Goal: Task Accomplishment & Management: Use online tool/utility

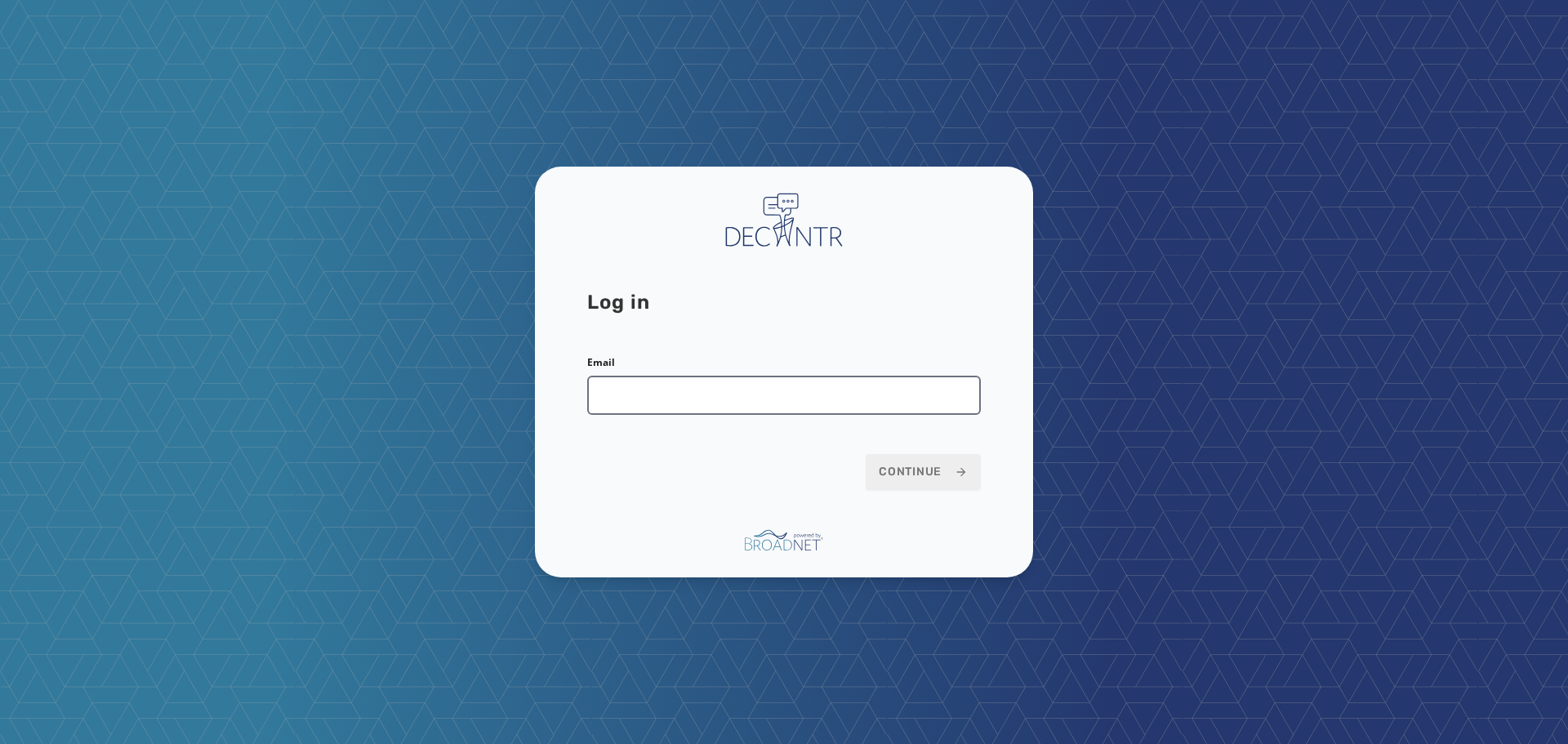
click at [692, 394] on input "Email" at bounding box center [784, 396] width 394 height 39
type input "**********"
click at [865, 454] on button "Continue" at bounding box center [923, 472] width 115 height 36
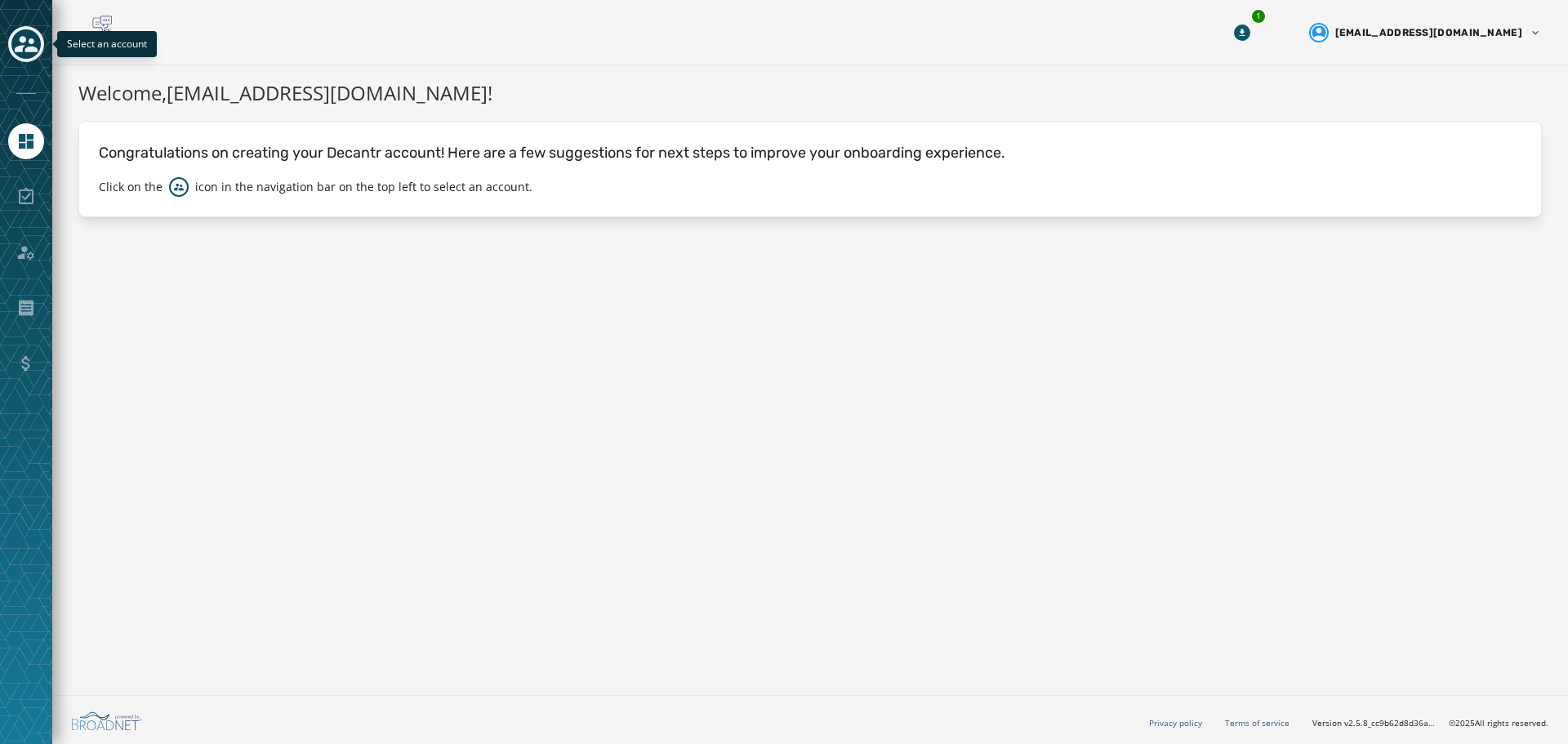
click at [27, 50] on icon "Toggle account select drawer" at bounding box center [26, 44] width 23 height 16
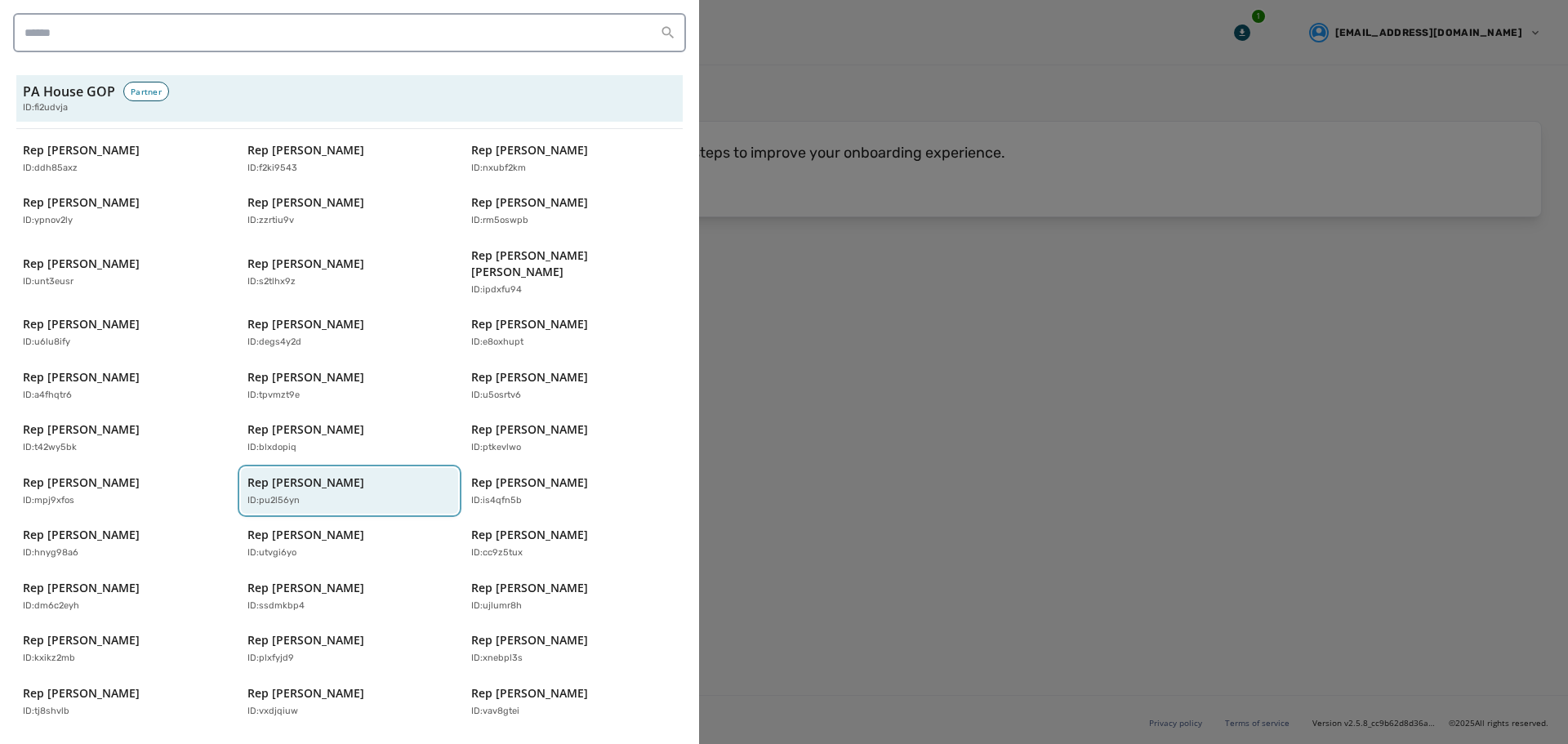
click at [277, 475] on p "Rep [PERSON_NAME]" at bounding box center [306, 482] width 117 height 16
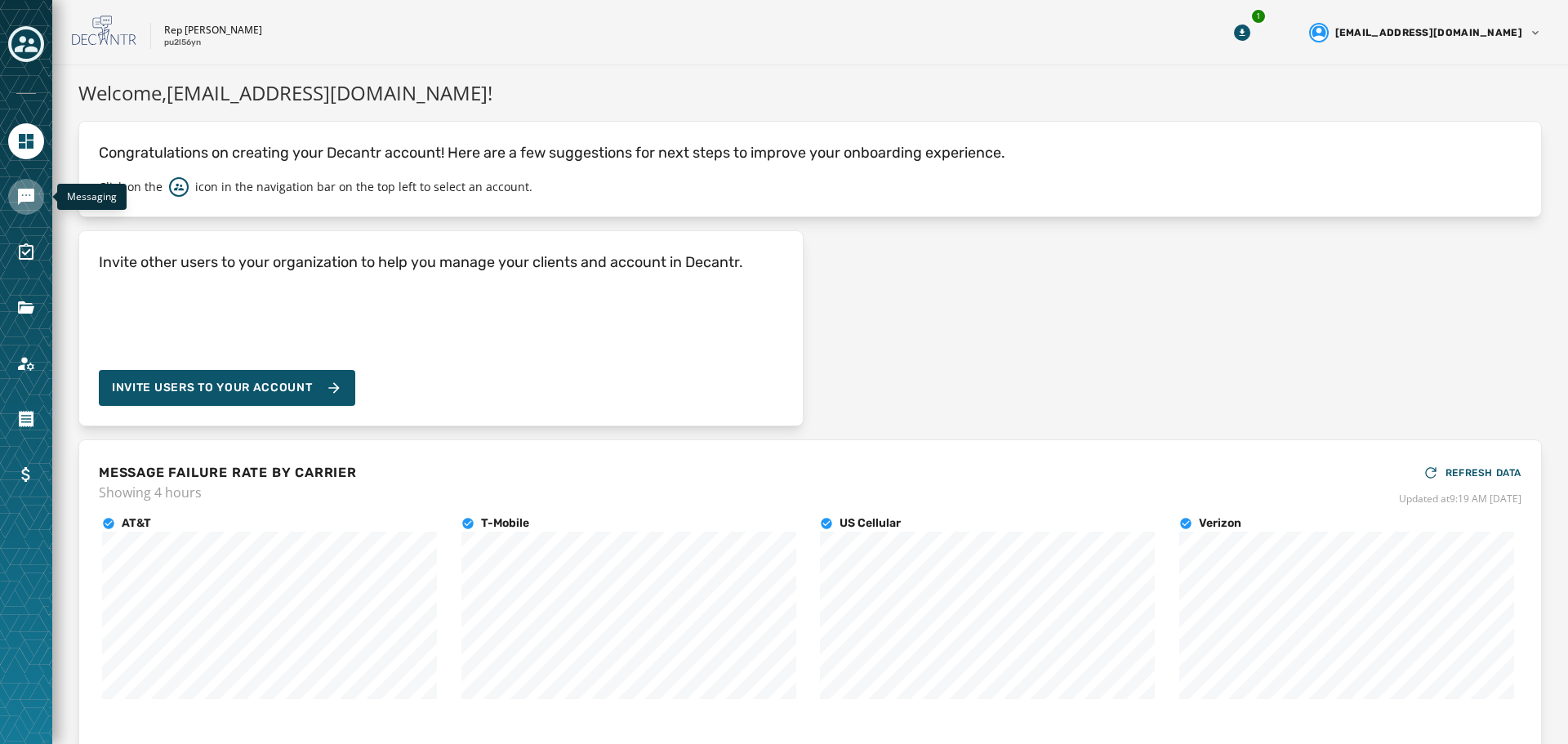
click at [27, 195] on icon "Navigate to Messaging" at bounding box center [26, 197] width 16 height 16
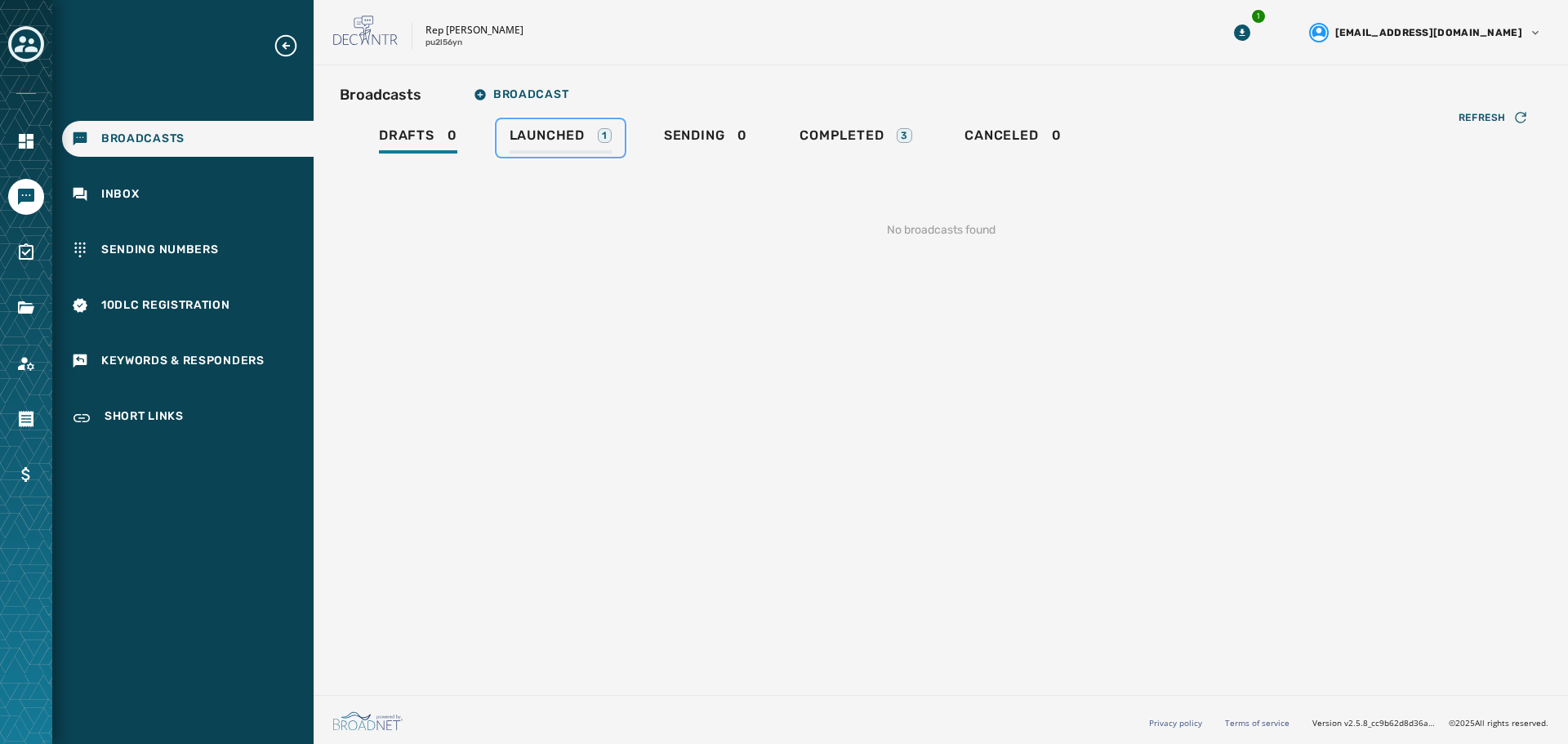
click at [529, 137] on span "Launched" at bounding box center [548, 135] width 76 height 16
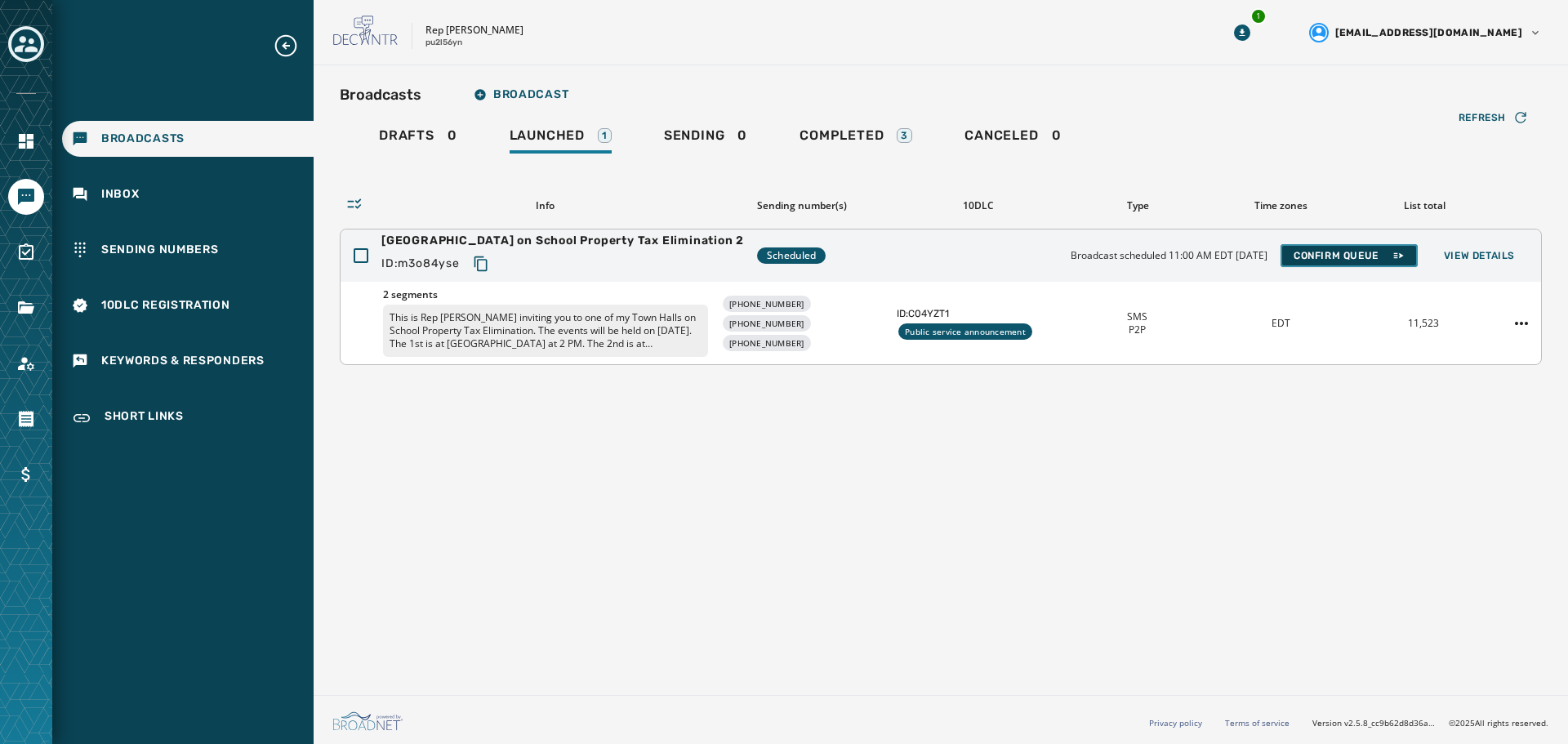
click at [1366, 261] on span "Confirm Queue" at bounding box center [1348, 255] width 111 height 13
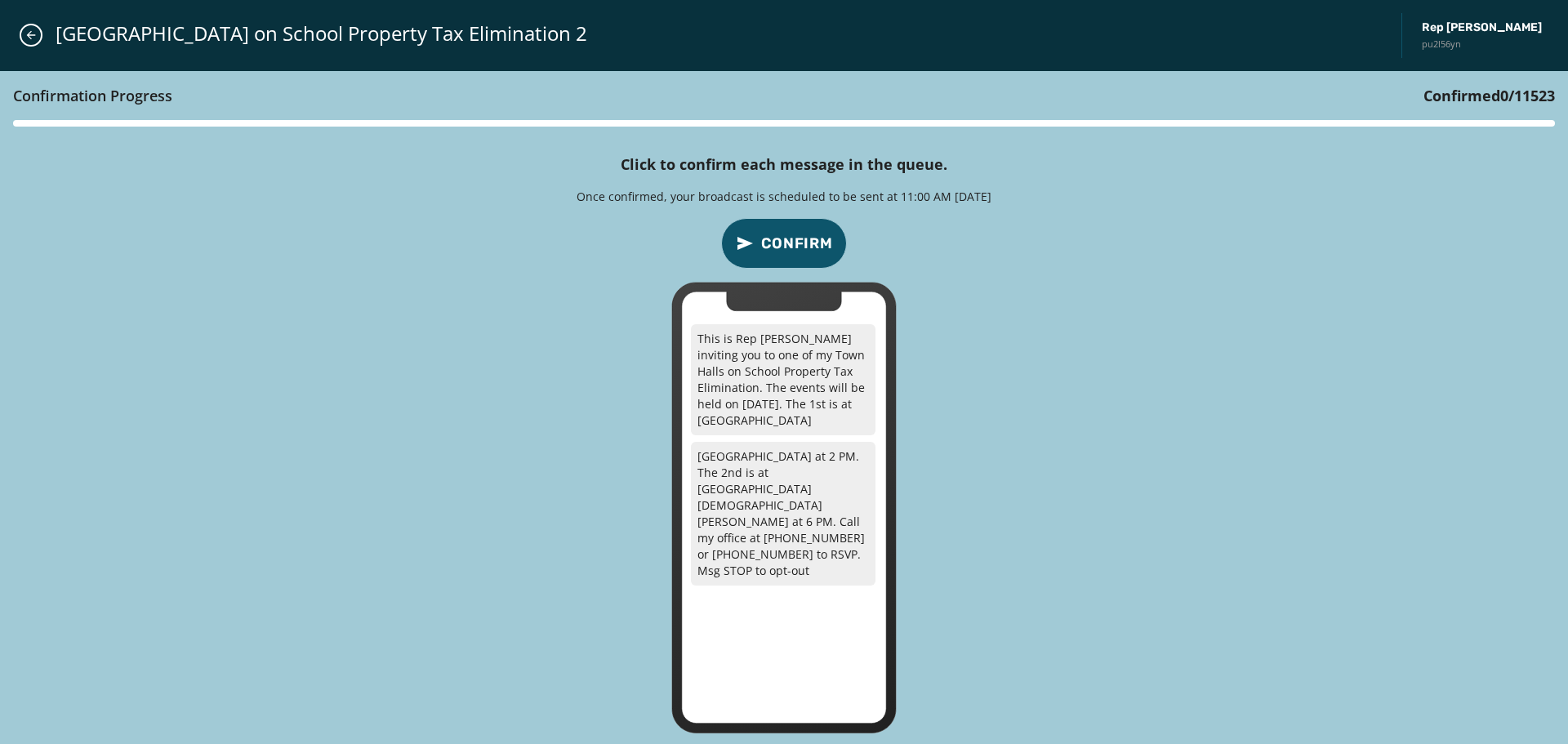
click at [779, 235] on span "Confirm" at bounding box center [797, 243] width 72 height 23
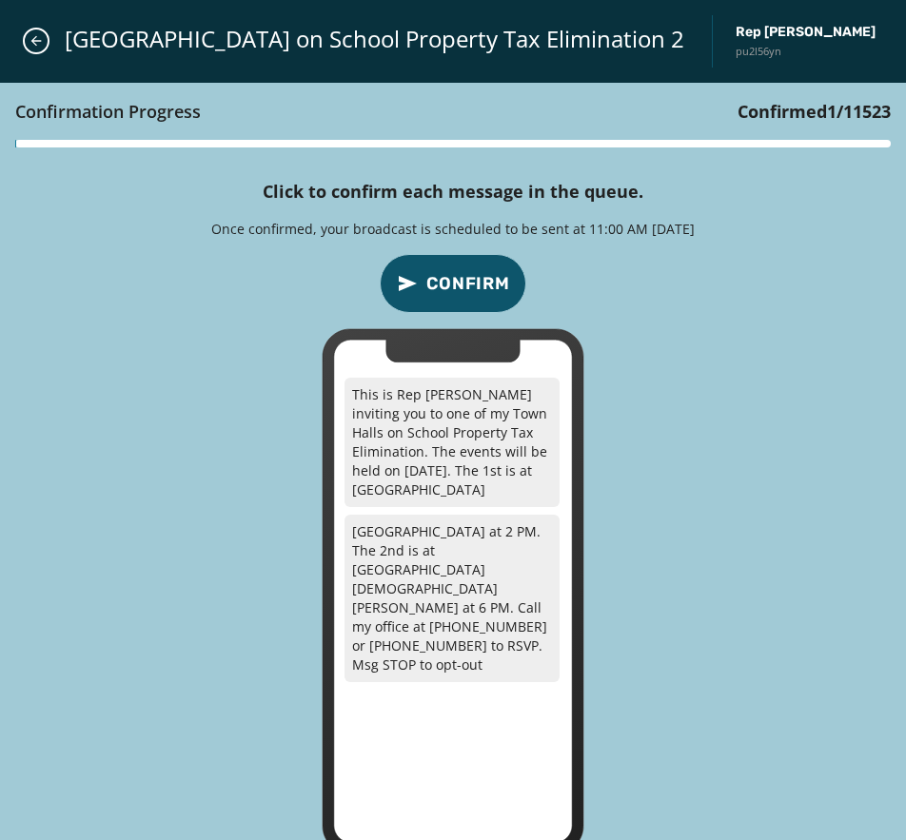
click at [797, 290] on div "Confirmation Progress Confirmed 1 / 11523 Click to confirm each message in the …" at bounding box center [453, 469] width 906 height 772
click at [430, 300] on button "Confirm" at bounding box center [453, 283] width 147 height 59
click at [791, 322] on div "Confirmation Progress Confirmed 4,835 / 11523 Click to confirm each message in …" at bounding box center [453, 469] width 906 height 772
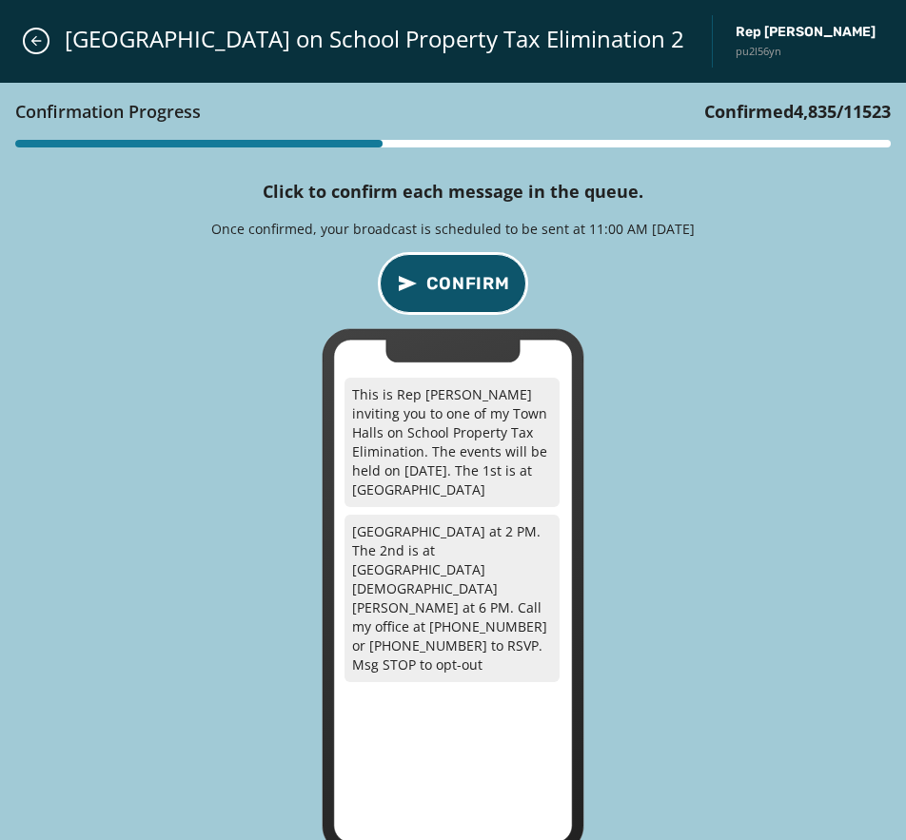
click at [450, 295] on span "Confirm" at bounding box center [468, 283] width 84 height 27
